Goal: Task Accomplishment & Management: Complete application form

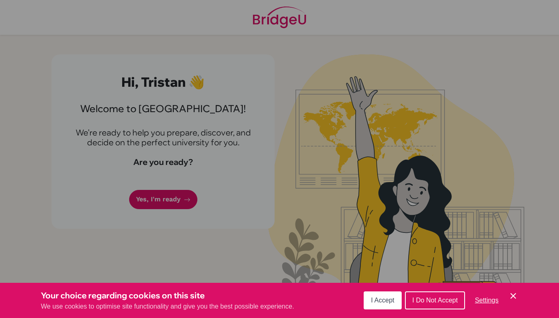
click at [392, 297] on span "I Accept" at bounding box center [382, 299] width 23 height 7
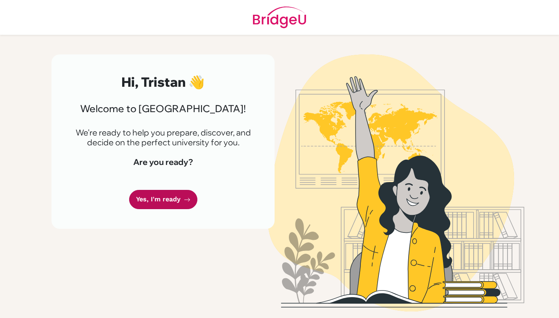
click at [143, 199] on link "Yes, I'm ready" at bounding box center [163, 199] width 68 height 19
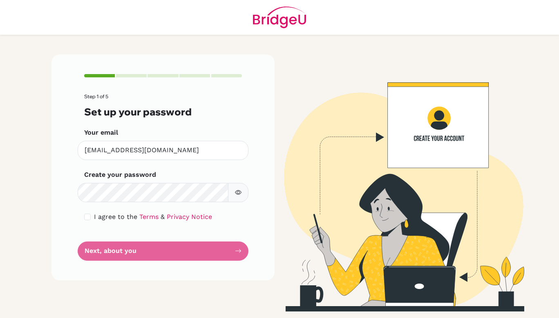
click at [232, 192] on button "button" at bounding box center [238, 192] width 20 height 19
click at [92, 218] on div "I agree to the Terms & Privacy Notice" at bounding box center [163, 217] width 158 height 10
click at [89, 218] on input "checkbox" at bounding box center [87, 216] width 7 height 7
checkbox input "true"
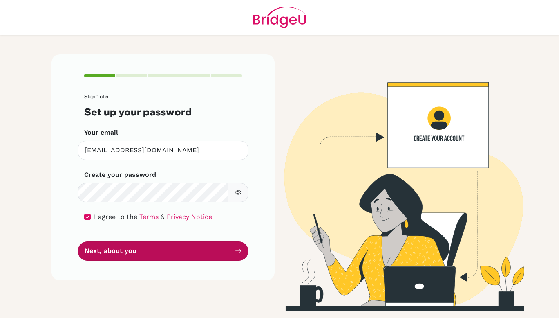
click at [134, 248] on button "Next, about you" at bounding box center [163, 250] width 171 height 19
